Goal: Task Accomplishment & Management: Complete application form

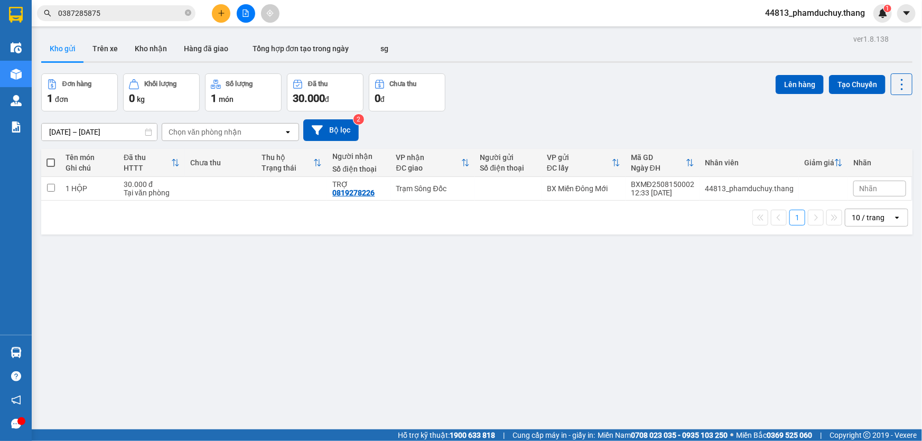
click at [218, 15] on icon "plus" at bounding box center [221, 13] width 7 height 7
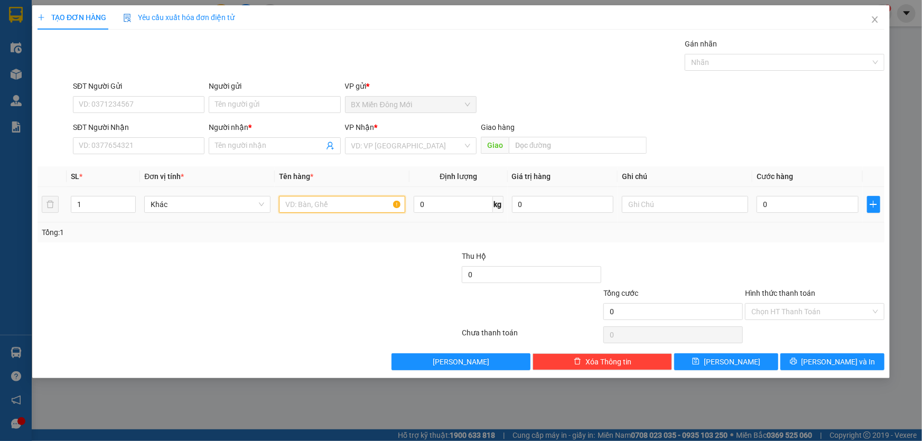
click at [285, 206] on input "text" at bounding box center [342, 204] width 126 height 17
type input "1 THÙNG GIẤY"
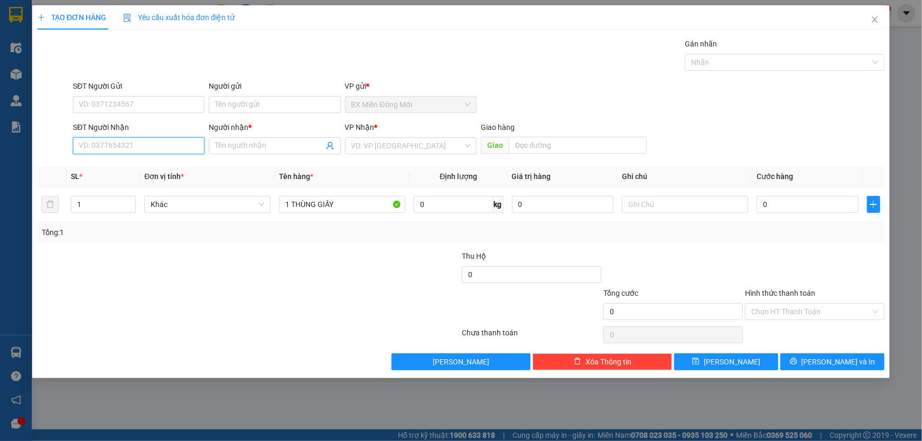
click at [146, 146] on input "SĐT Người Nhận" at bounding box center [139, 145] width 132 height 17
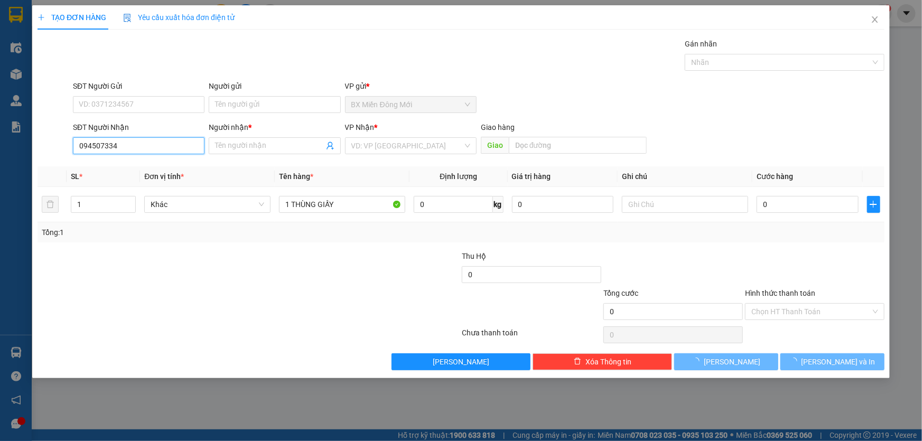
type input "0945073347"
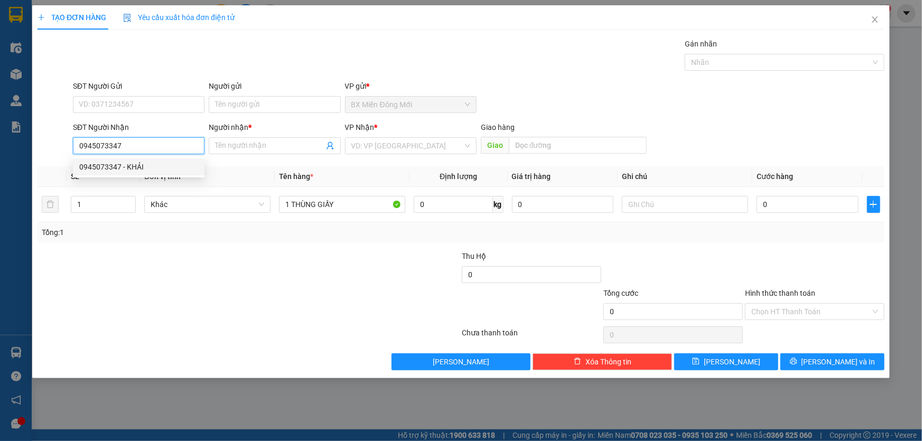
click at [145, 166] on div "0945073347 - KHẢI" at bounding box center [138, 167] width 119 height 12
type input "KHẢI"
type input "0945073347"
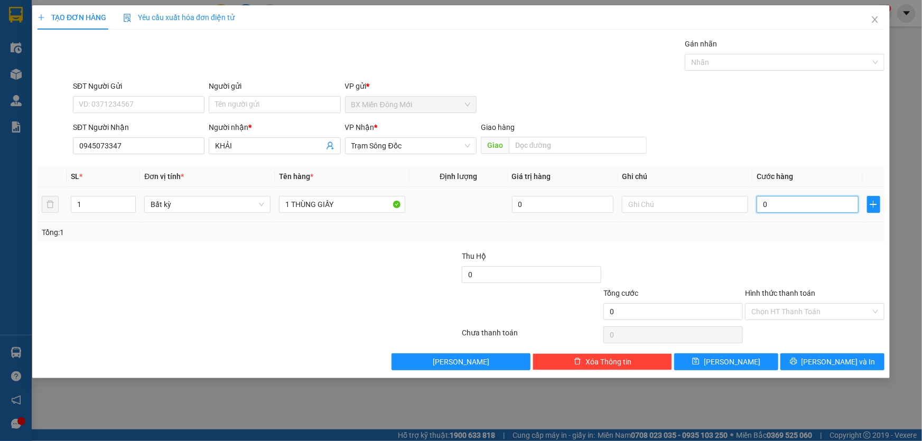
click at [790, 206] on input "0" at bounding box center [808, 204] width 102 height 17
type input "4"
type input "40"
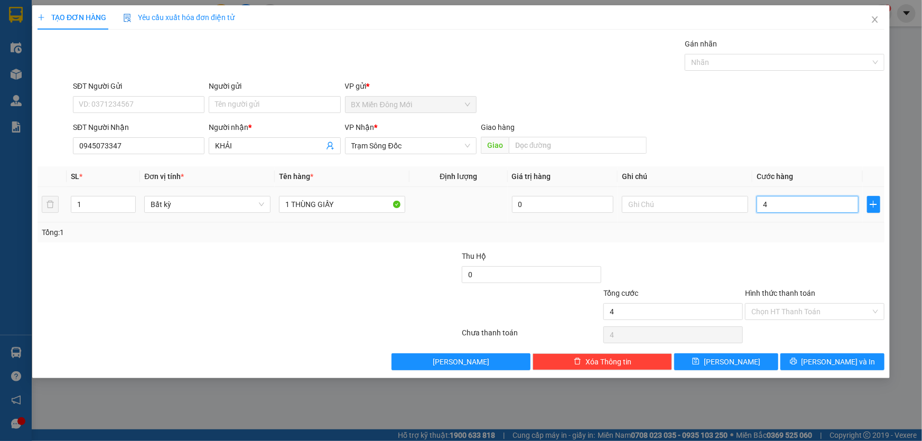
type input "40"
type input "40.000"
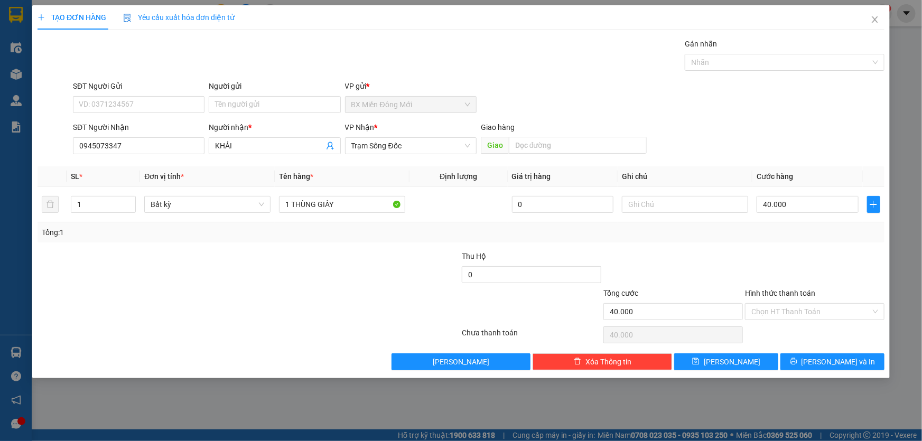
drag, startPoint x: 745, startPoint y: 248, endPoint x: 735, endPoint y: 248, distance: 10.6
click at [745, 249] on div "Transit Pickup Surcharge Ids Transit Deliver Surcharge Ids Transit Deliver Surc…" at bounding box center [461, 204] width 847 height 332
click at [844, 365] on span "[PERSON_NAME] và In" at bounding box center [839, 362] width 74 height 12
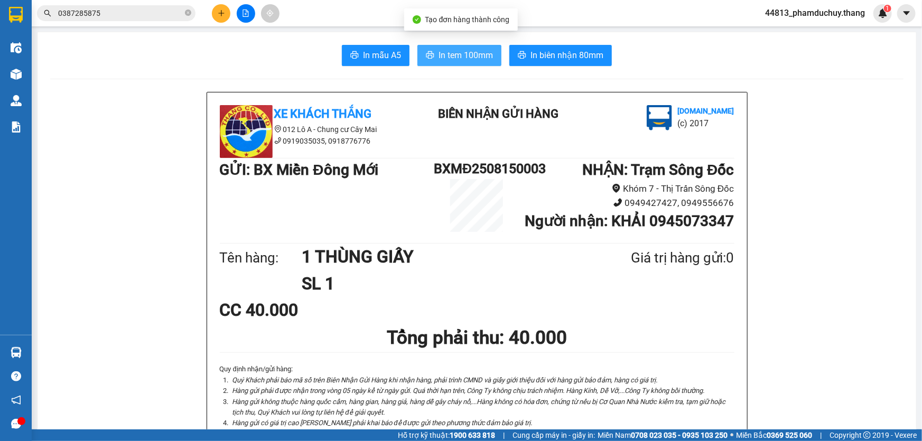
click at [461, 55] on span "In tem 100mm" at bounding box center [466, 55] width 54 height 13
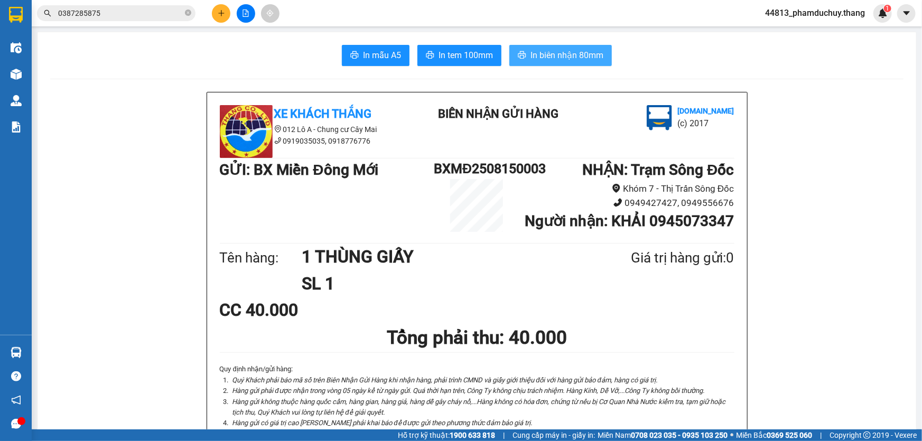
click at [576, 49] on span "In biên nhận 80mm" at bounding box center [567, 55] width 73 height 13
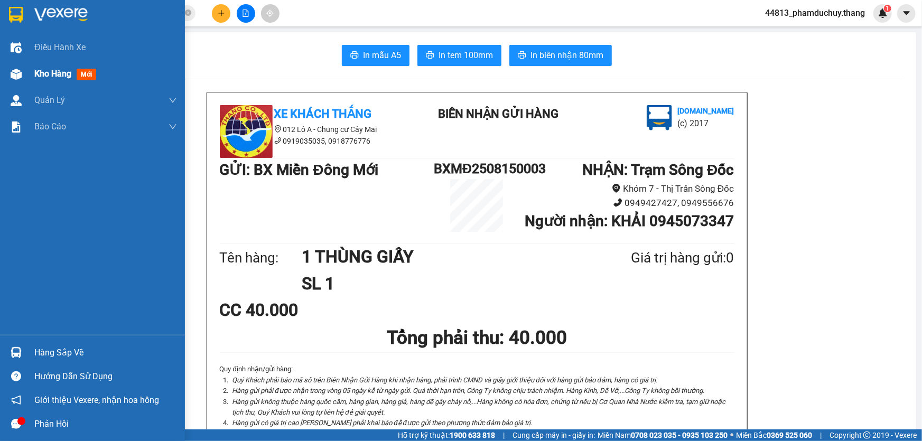
click at [54, 76] on span "Kho hàng" at bounding box center [52, 74] width 37 height 10
